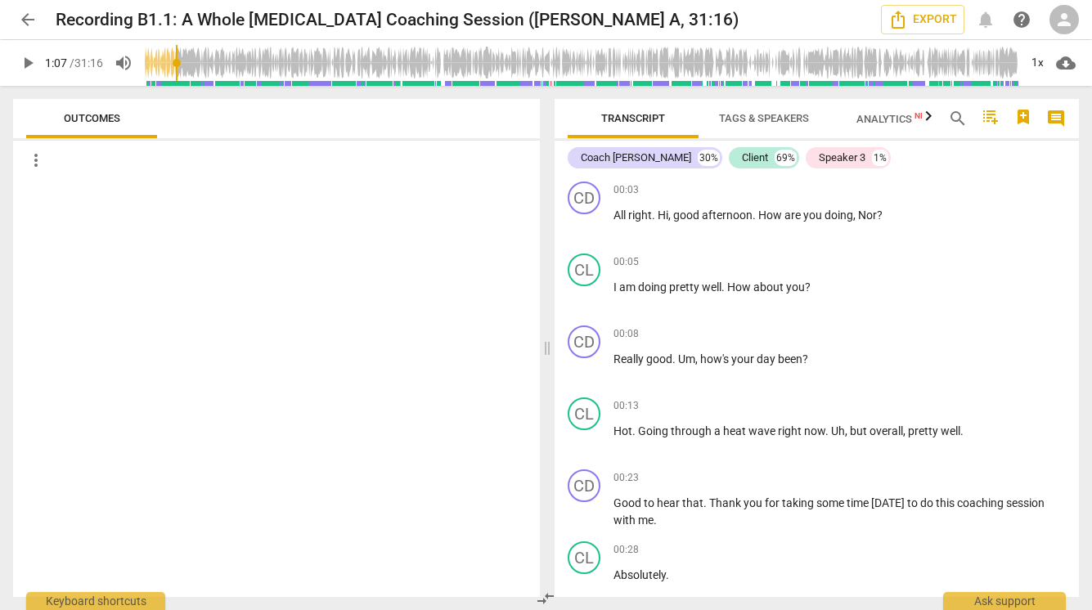
scroll to position [465, 0]
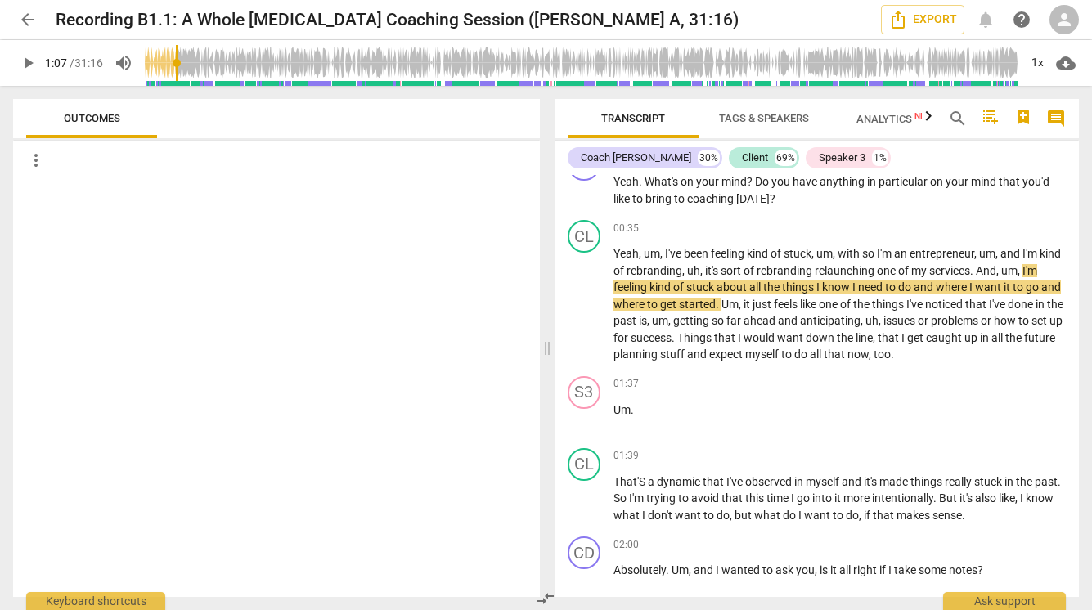
click at [29, 58] on span "play_arrow" at bounding box center [28, 63] width 20 height 20
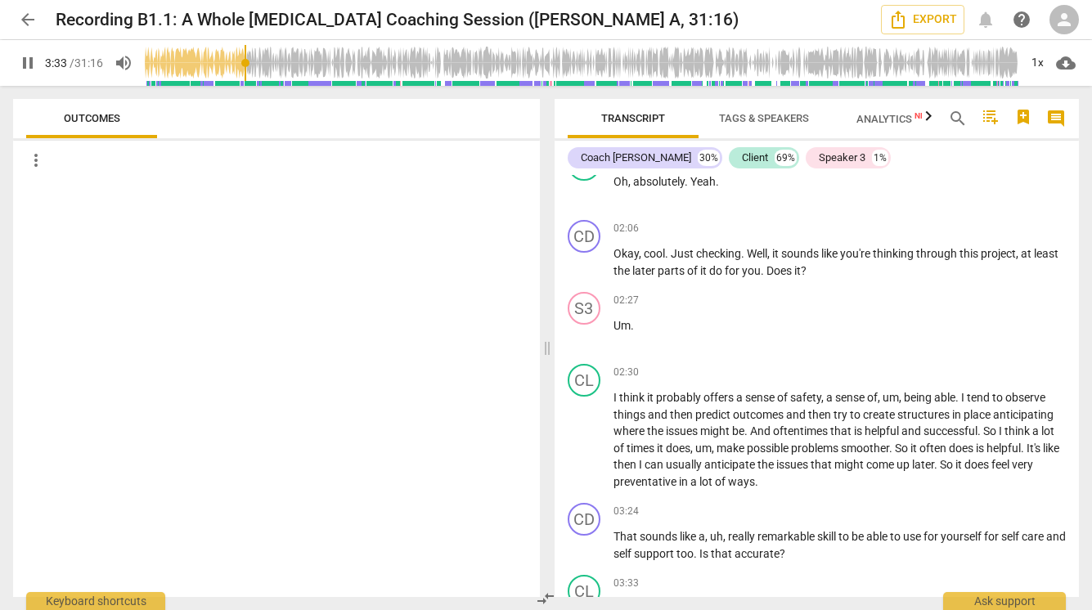
scroll to position [1353, 0]
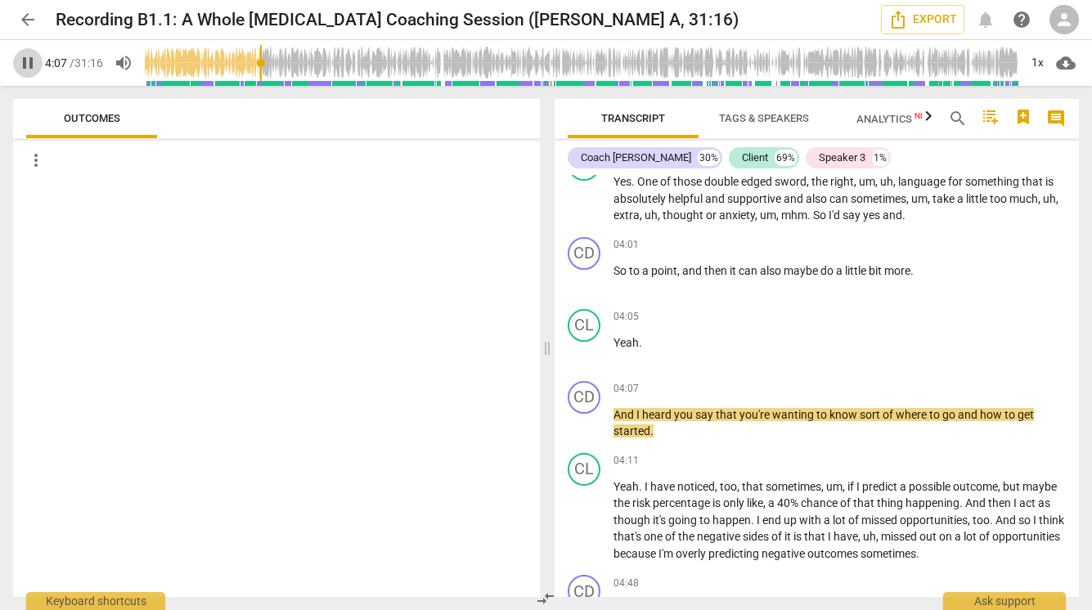
click at [25, 57] on span "pause" at bounding box center [28, 63] width 20 height 20
click at [25, 57] on span "play_arrow" at bounding box center [28, 63] width 20 height 20
click at [25, 57] on span "pause" at bounding box center [28, 63] width 20 height 20
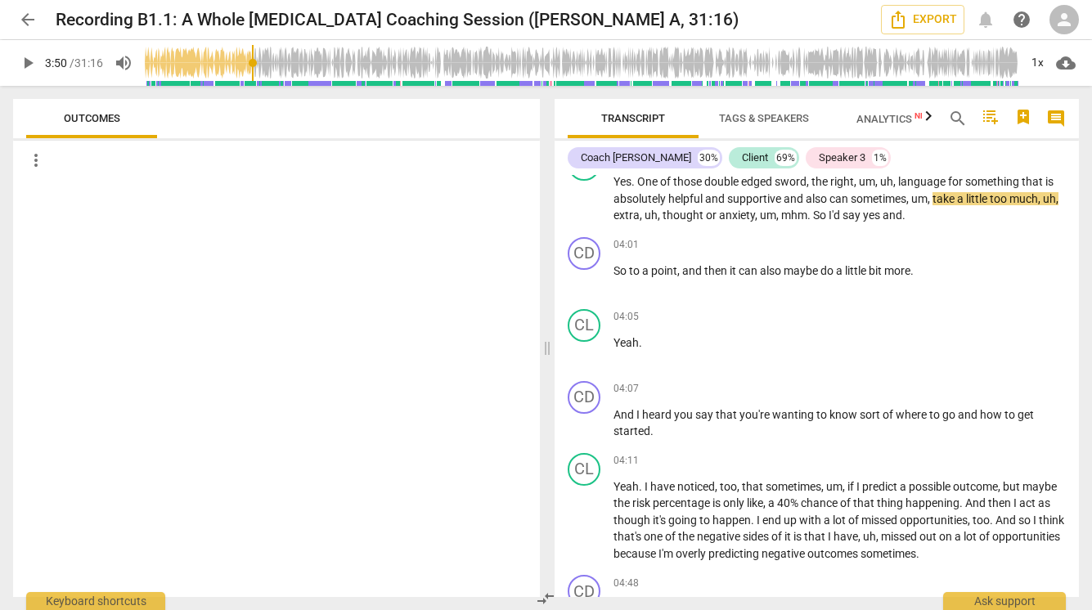
drag, startPoint x: 265, startPoint y: 74, endPoint x: 254, endPoint y: 74, distance: 10.6
click at [254, 74] on input "range" at bounding box center [581, 63] width 873 height 52
click at [33, 63] on span "play_arrow" at bounding box center [28, 63] width 20 height 20
click at [24, 64] on span "play_arrow" at bounding box center [28, 63] width 20 height 20
type input "235"
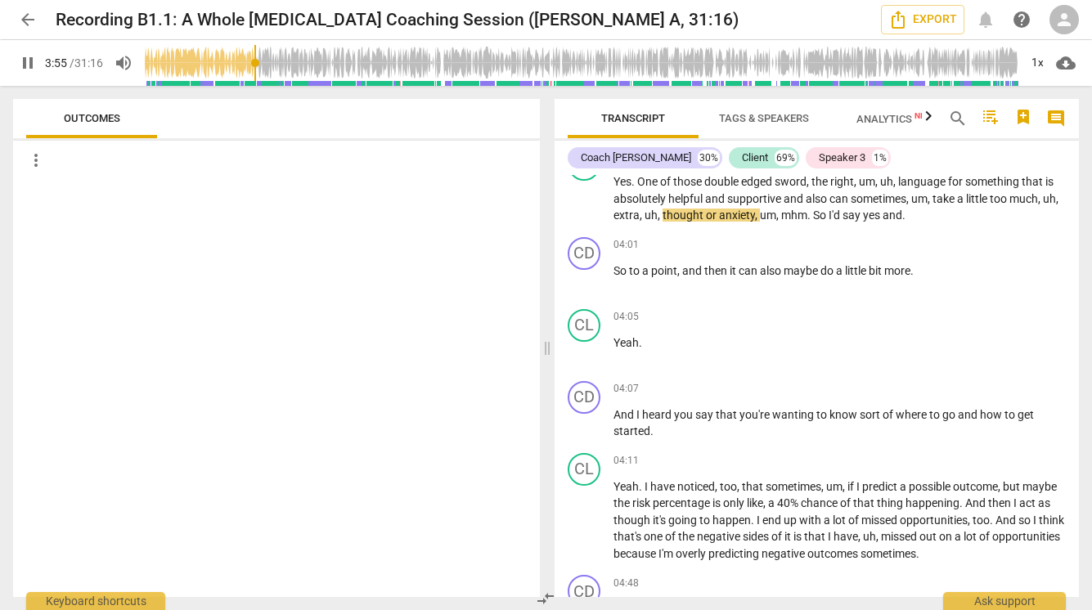
click at [28, 25] on span "arrow_back" at bounding box center [28, 20] width 20 height 20
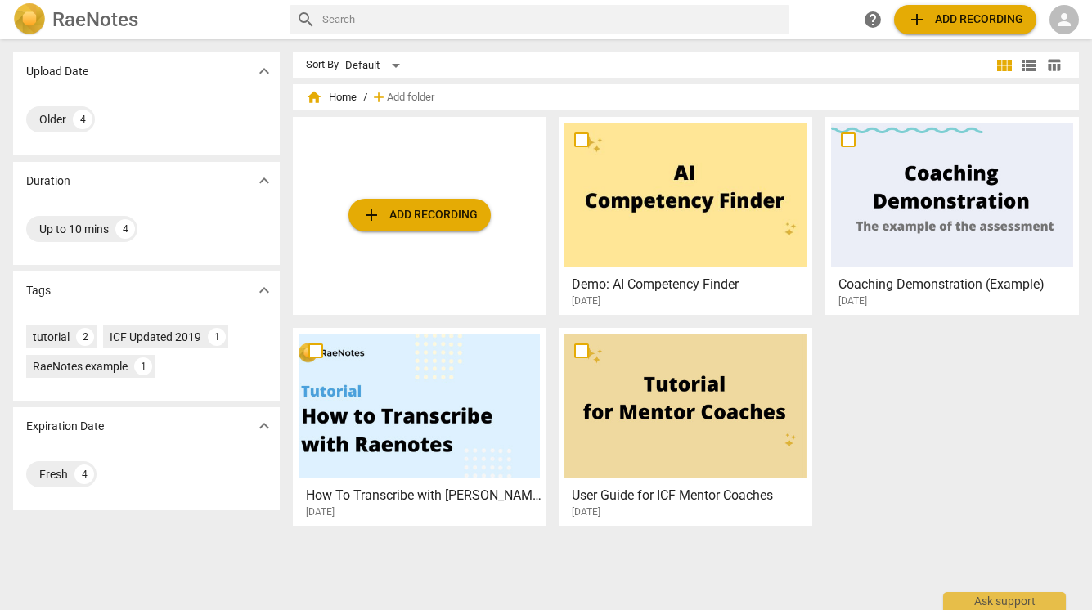
click at [28, 25] on img at bounding box center [29, 19] width 33 height 33
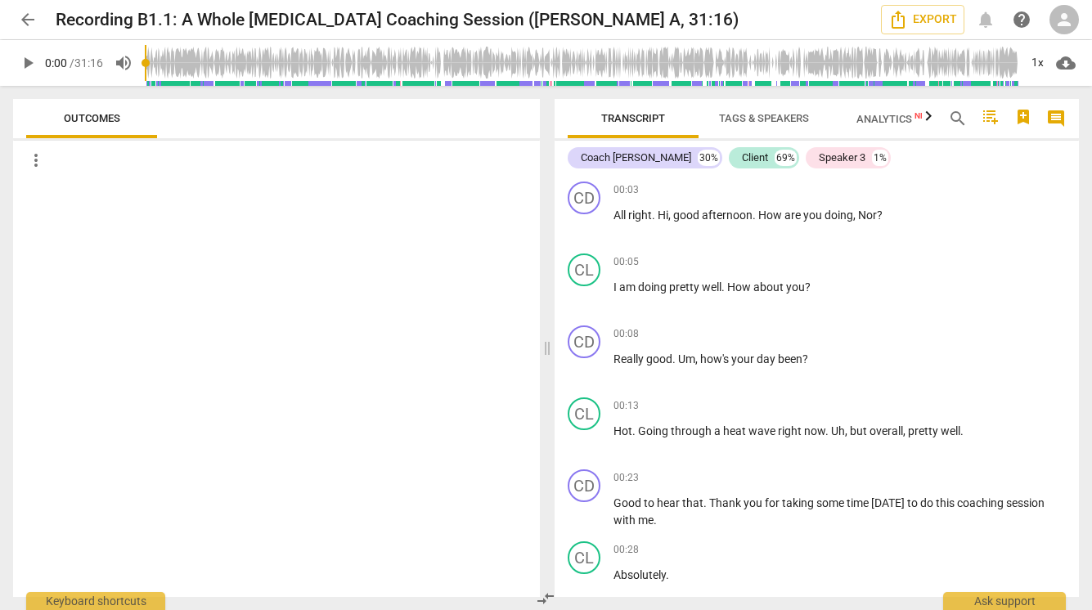
click at [28, 59] on span "play_arrow" at bounding box center [28, 63] width 20 height 20
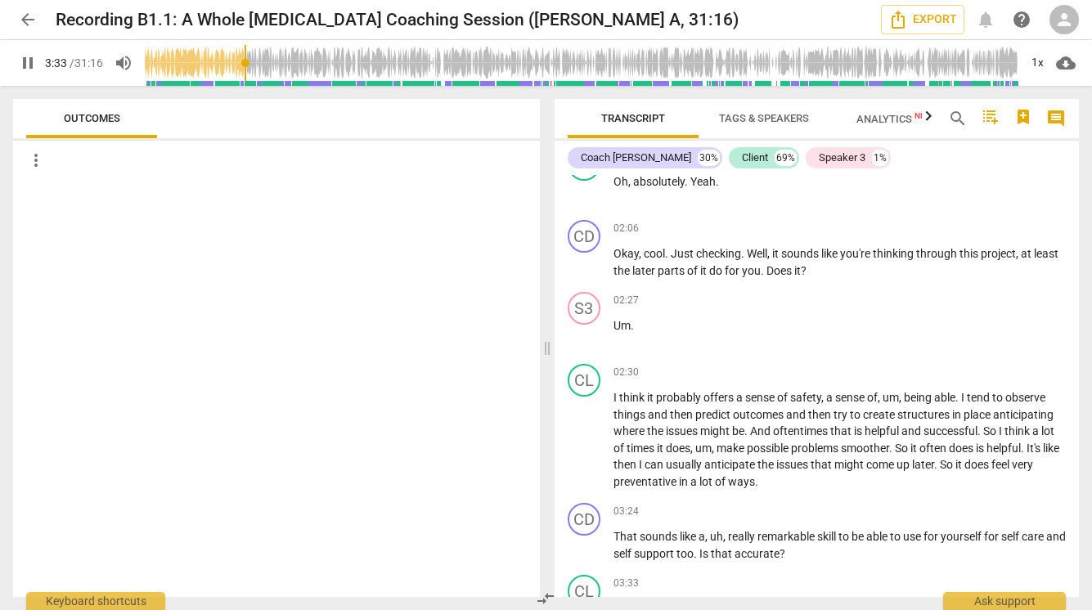
scroll to position [1353, 0]
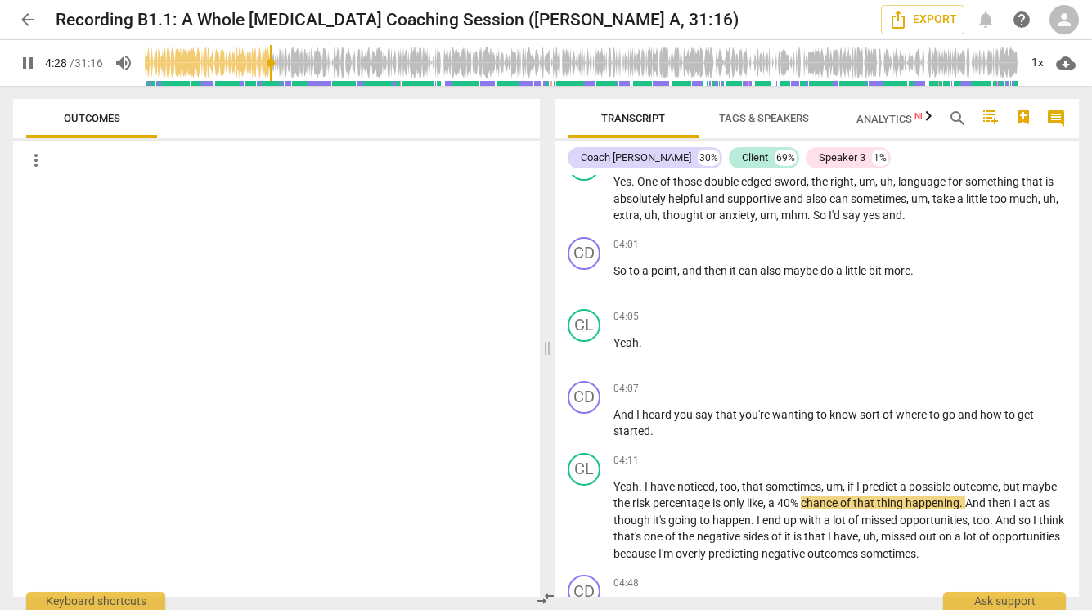
click at [30, 63] on span "pause" at bounding box center [28, 63] width 20 height 20
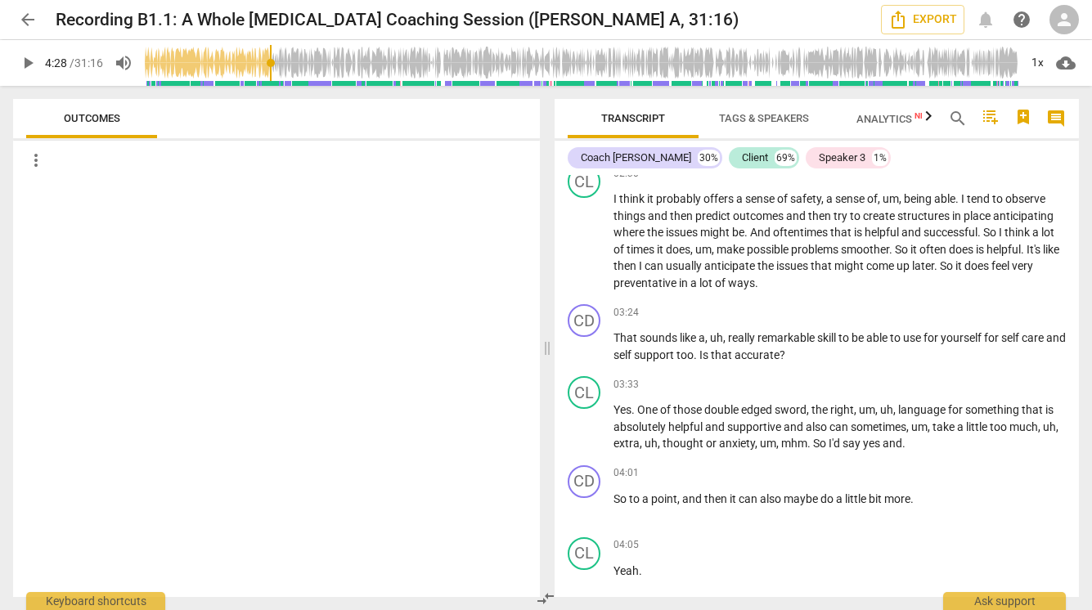
scroll to position [1102, 0]
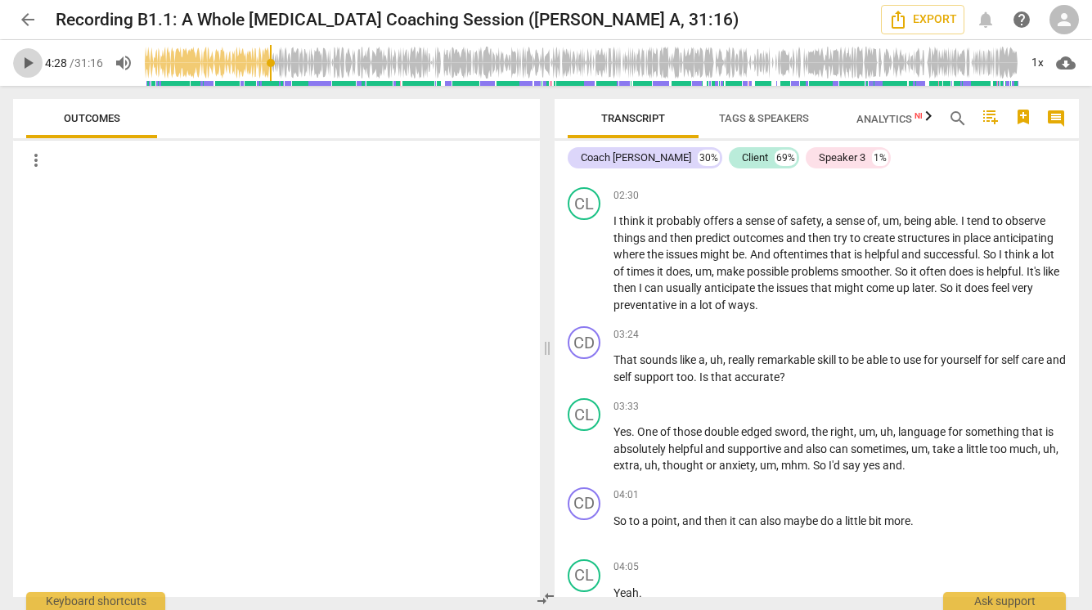
click at [29, 62] on span "play_arrow" at bounding box center [28, 63] width 20 height 20
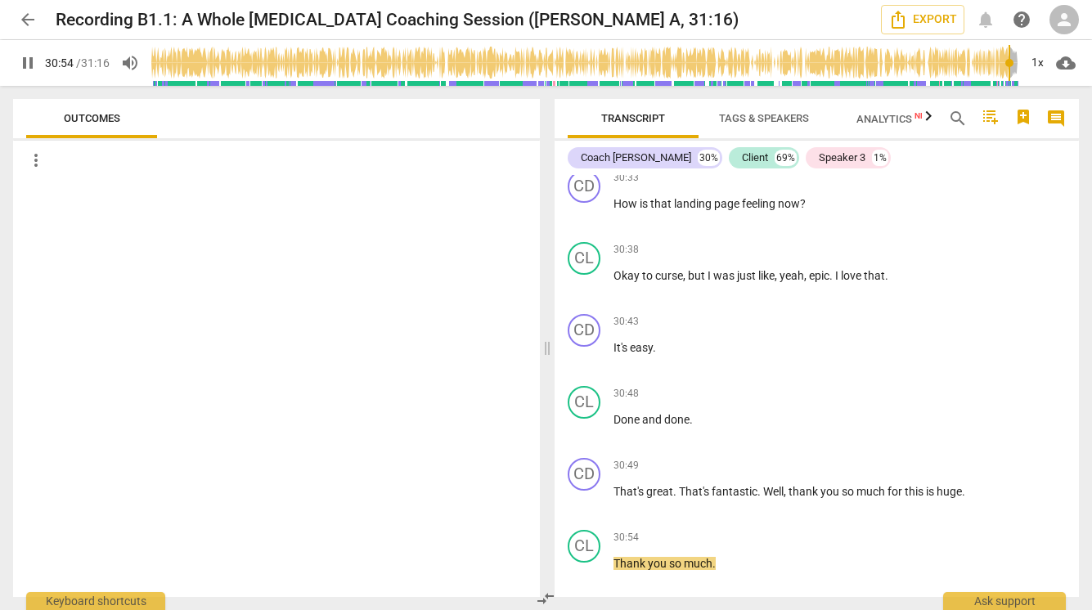
scroll to position [11143, 0]
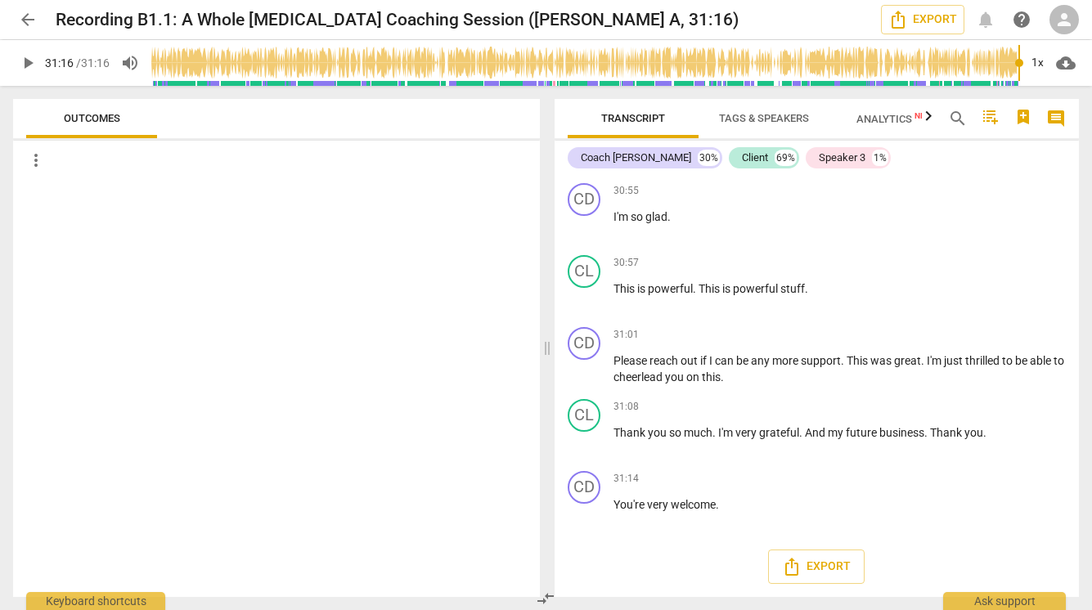
type input "1876"
